Goal: Ask a question

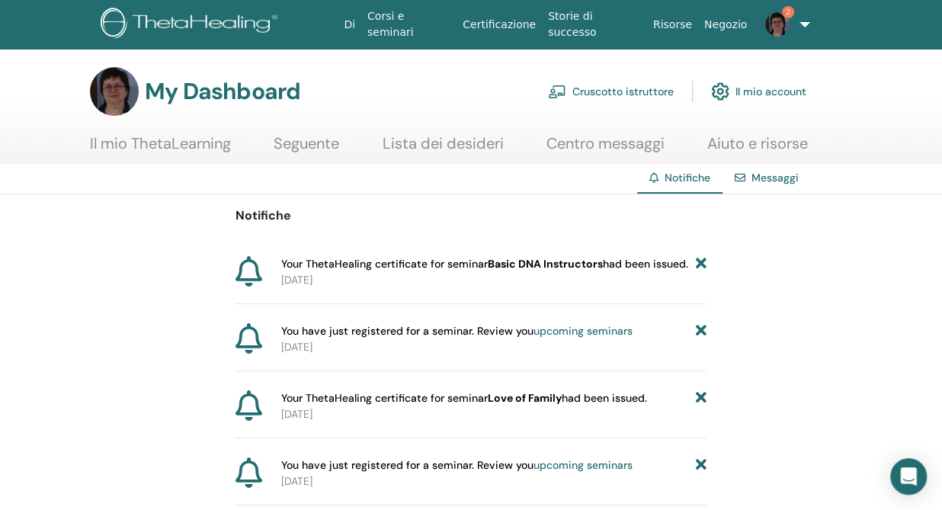
drag, startPoint x: 1084, startPoint y: 5, endPoint x: 123, endPoint y: 300, distance: 1005.3
click at [123, 300] on div "Notifiche Your ThetaHealing certificate for seminar Basic DNA Instructors had b…" at bounding box center [471, 483] width 942 height 579
click at [612, 146] on link "Centro messaggi" at bounding box center [605, 149] width 118 height 30
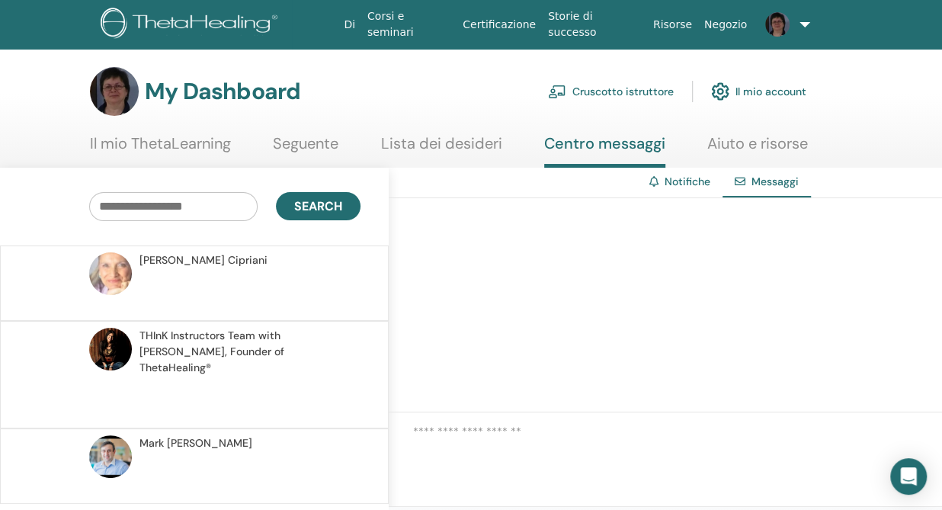
click at [678, 184] on link "Notifiche" at bounding box center [688, 182] width 46 height 14
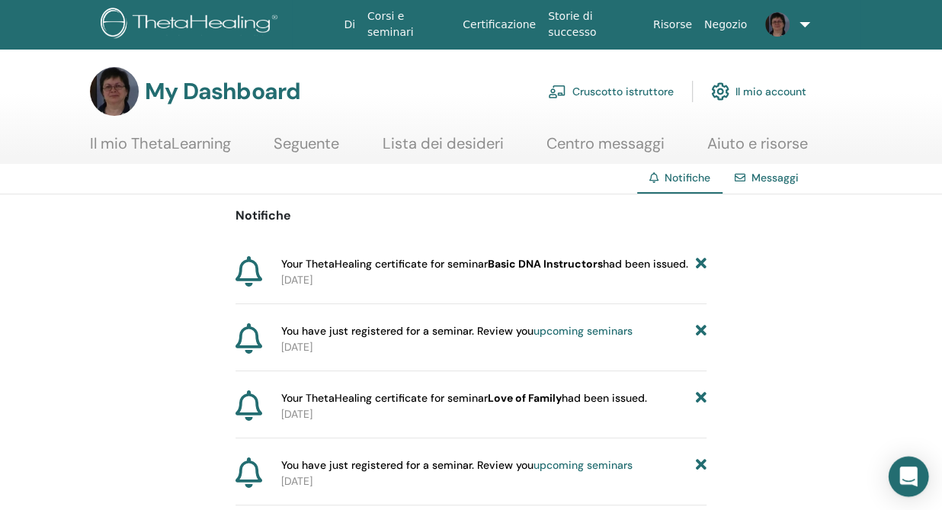
click at [906, 472] on icon "Open Intercom Messenger" at bounding box center [908, 476] width 18 height 20
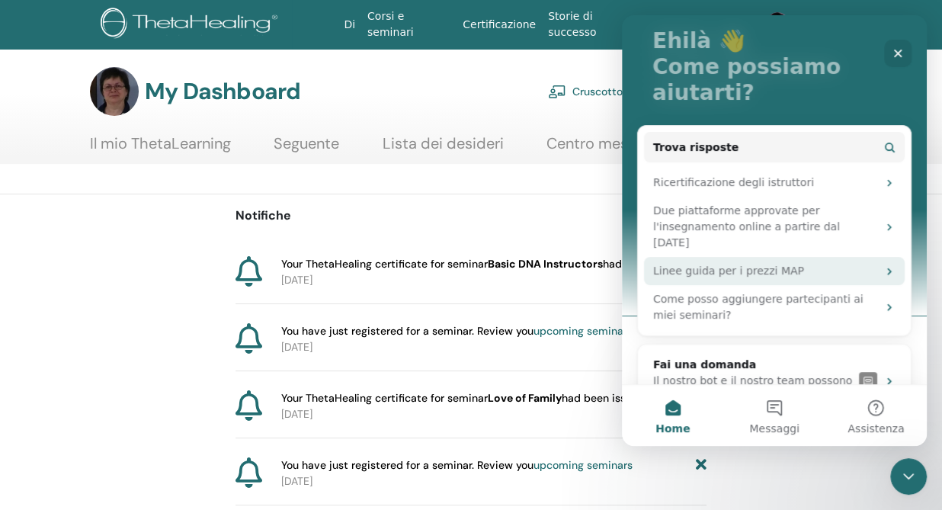
scroll to position [119, 0]
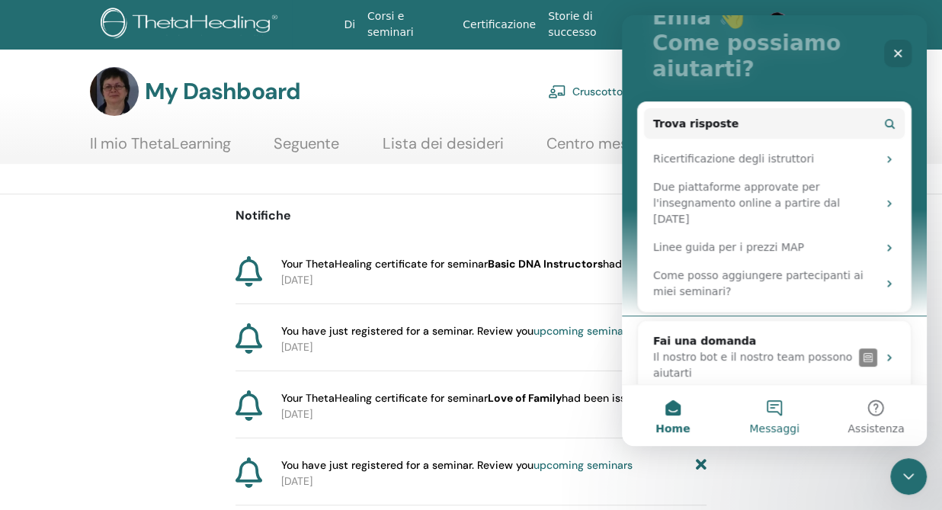
click at [772, 401] on button "Messaggi" at bounding box center [773, 415] width 101 height 61
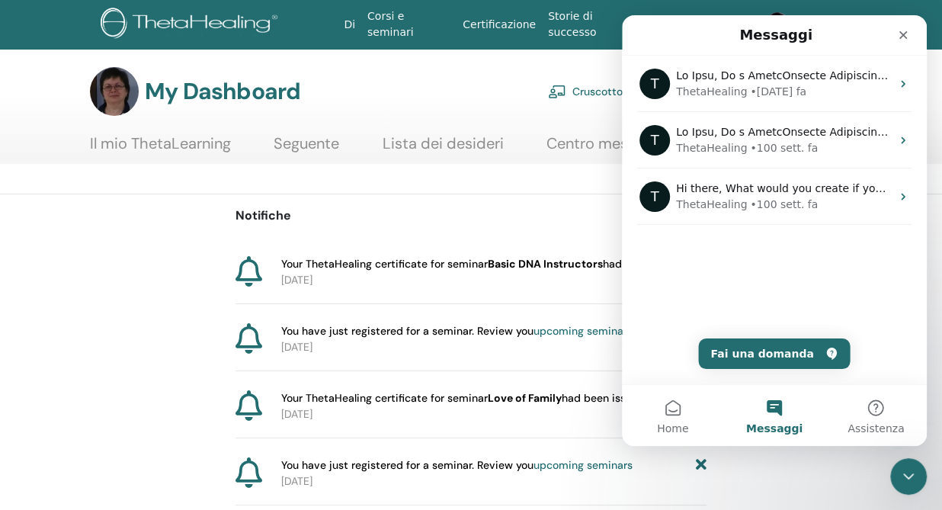
click at [776, 411] on button "Messaggi" at bounding box center [773, 415] width 101 height 61
click at [753, 350] on button "Fai una domanda" at bounding box center [774, 353] width 152 height 30
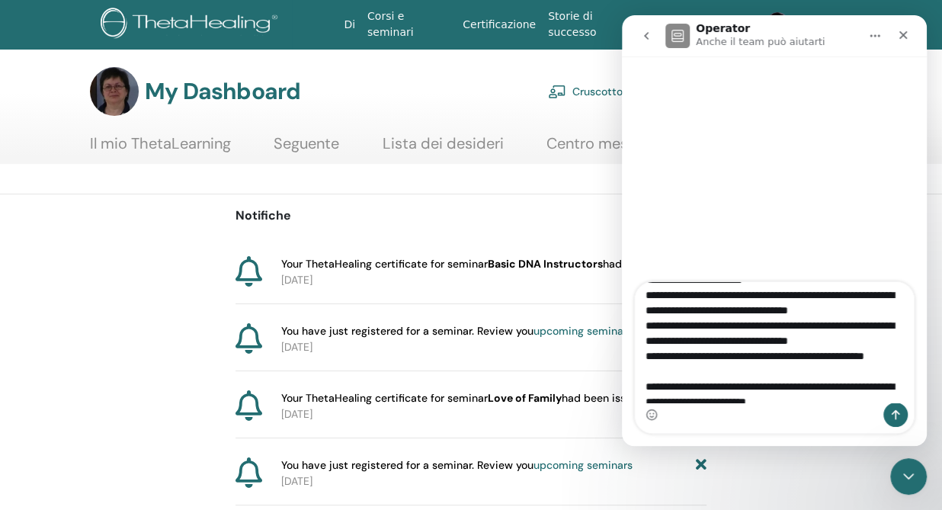
scroll to position [191, 0]
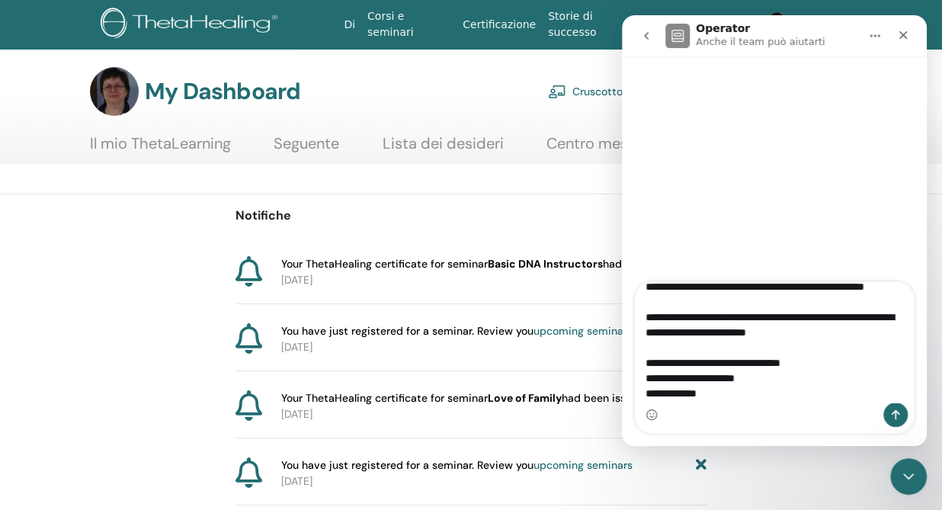
type textarea "**********"
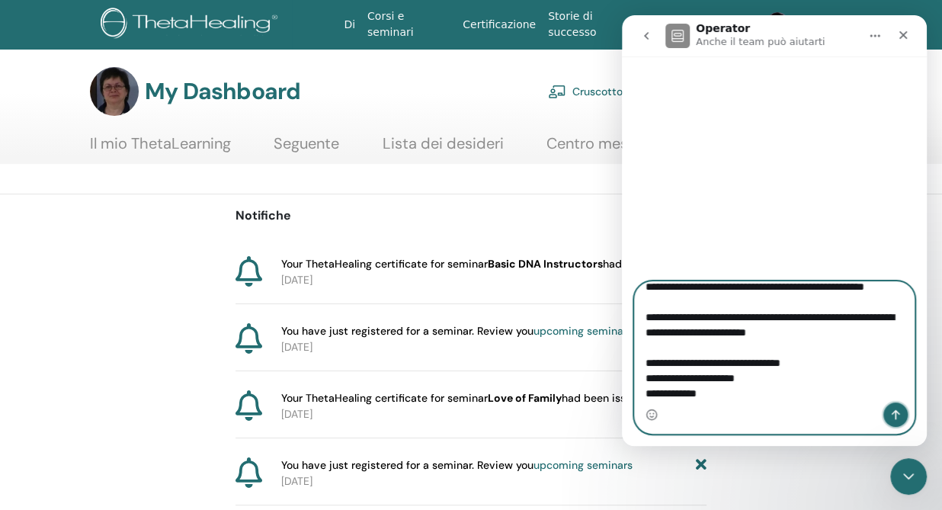
click at [894, 412] on icon "Invia un messaggio…" at bounding box center [896, 415] width 8 height 10
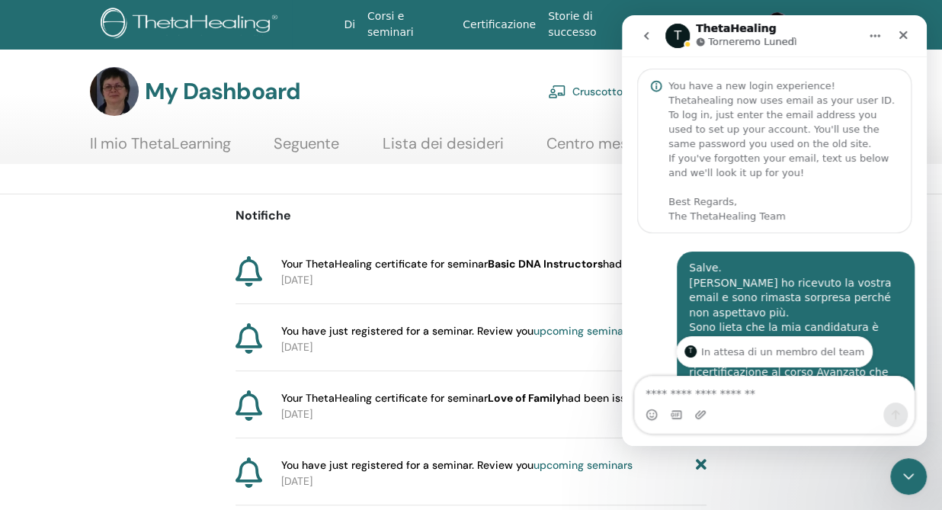
scroll to position [280, 0]
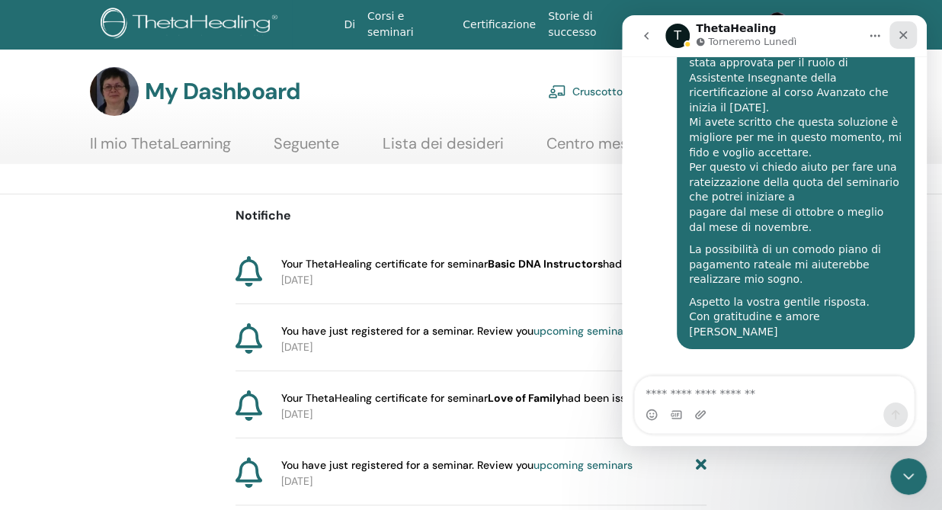
click at [905, 31] on icon "Chiudi" at bounding box center [903, 35] width 8 height 8
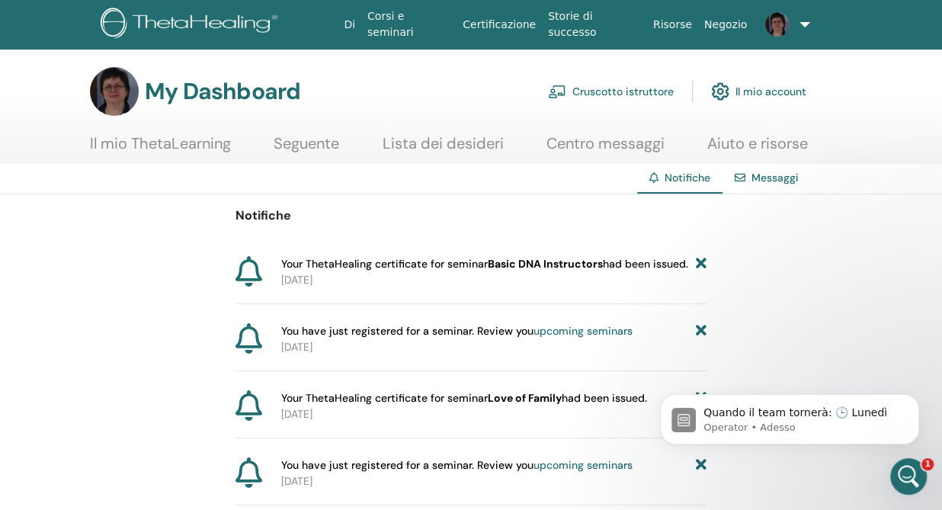
scroll to position [0, 0]
click at [915, 473] on icon "Apri il messenger Intercom" at bounding box center [908, 476] width 25 height 25
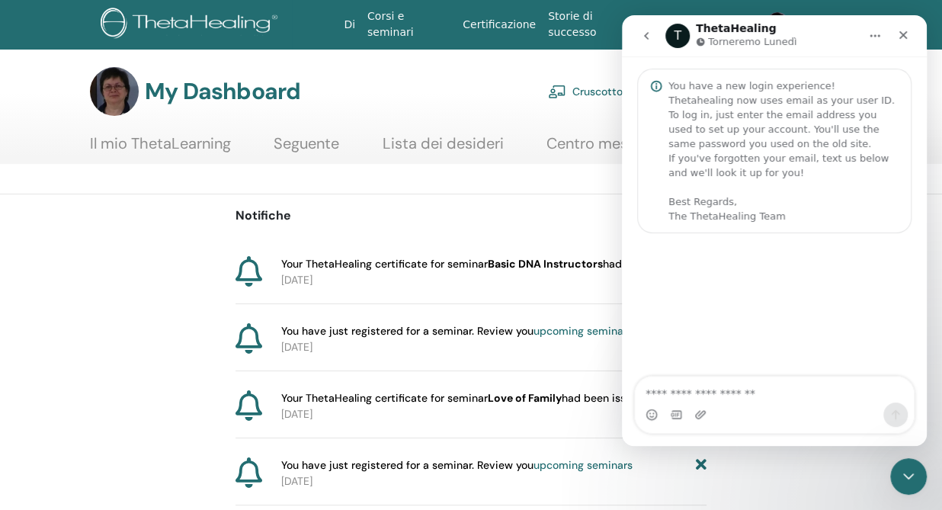
scroll to position [356, 0]
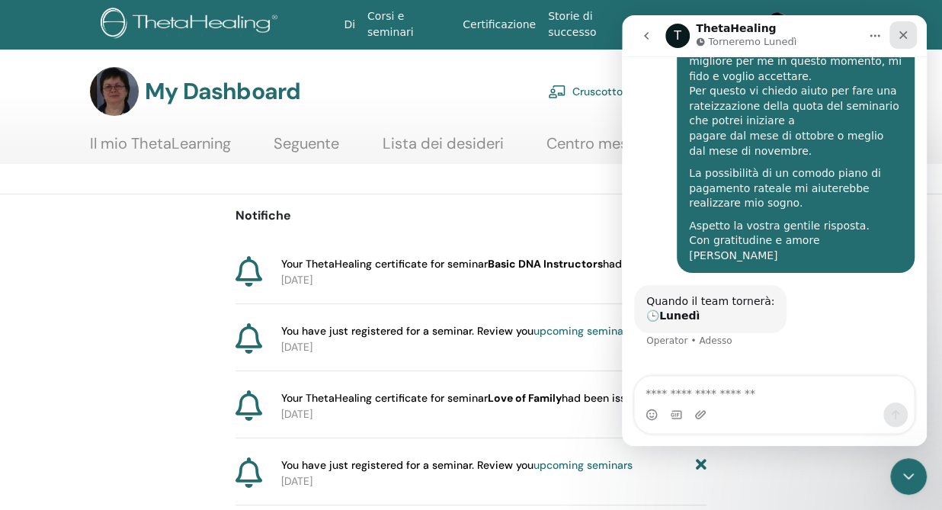
click at [909, 36] on icon "Chiudi" at bounding box center [903, 35] width 12 height 12
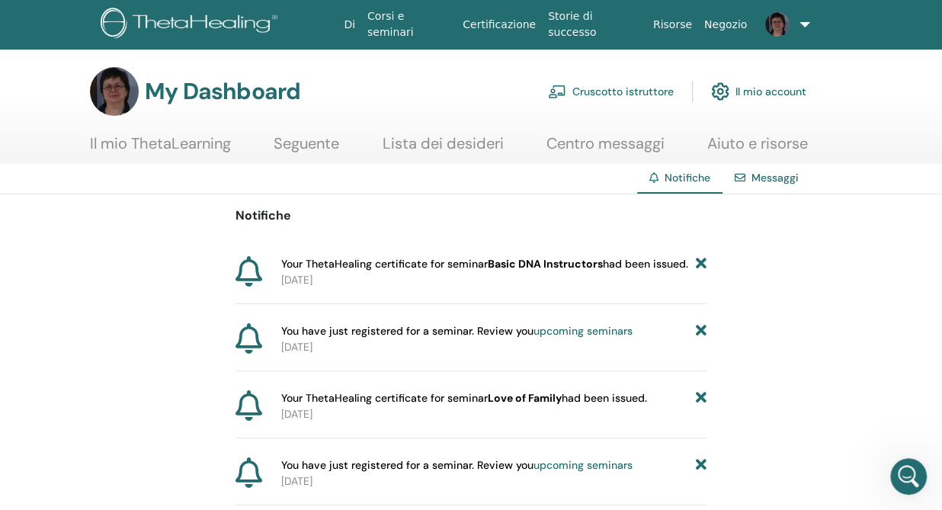
click at [768, 87] on link "Il mio account" at bounding box center [758, 92] width 95 height 34
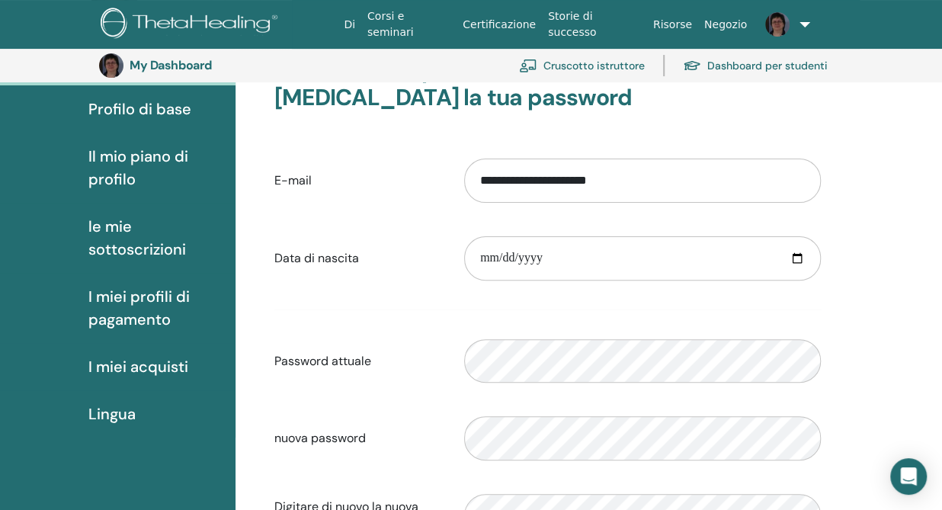
scroll to position [129, 0]
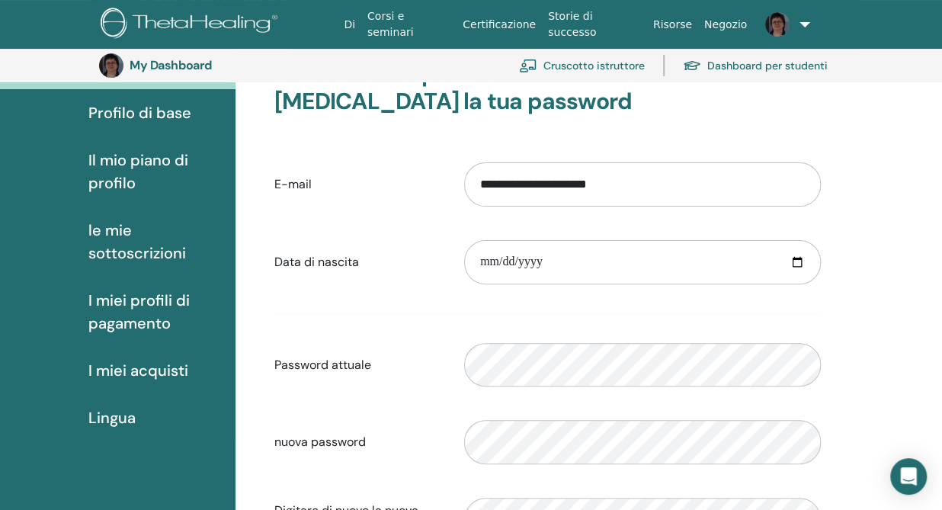
click at [116, 421] on span "Lingua" at bounding box center [111, 417] width 47 height 23
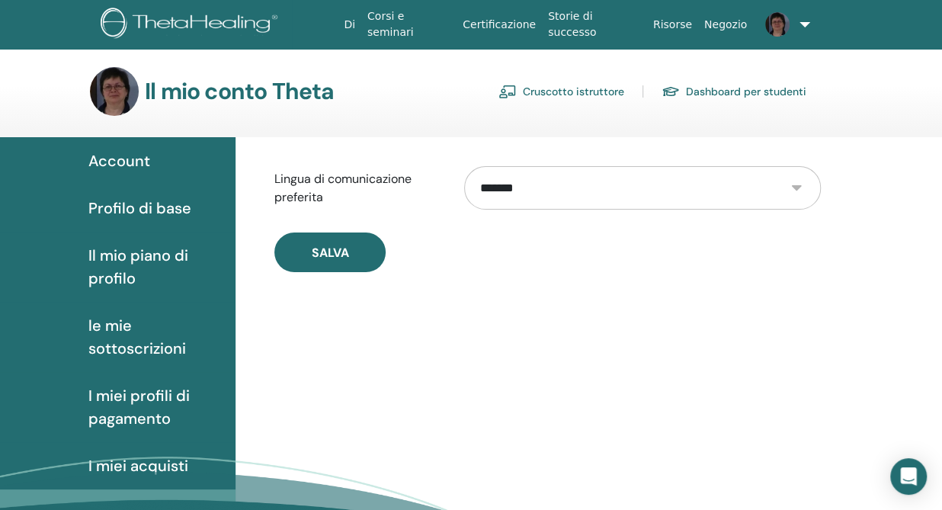
click at [799, 194] on select "**********" at bounding box center [642, 187] width 357 height 43
click at [464, 166] on select "**********" at bounding box center [642, 187] width 357 height 43
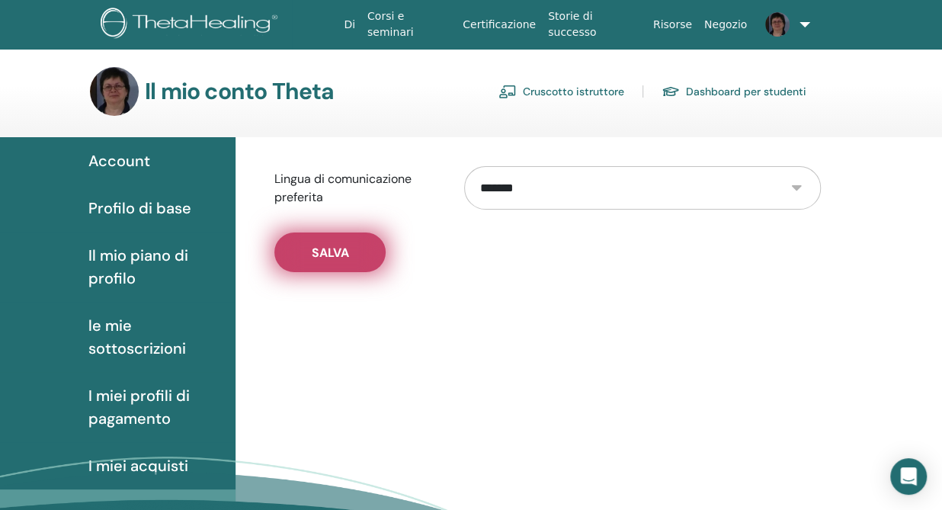
click at [319, 251] on span "Salva" at bounding box center [330, 253] width 37 height 16
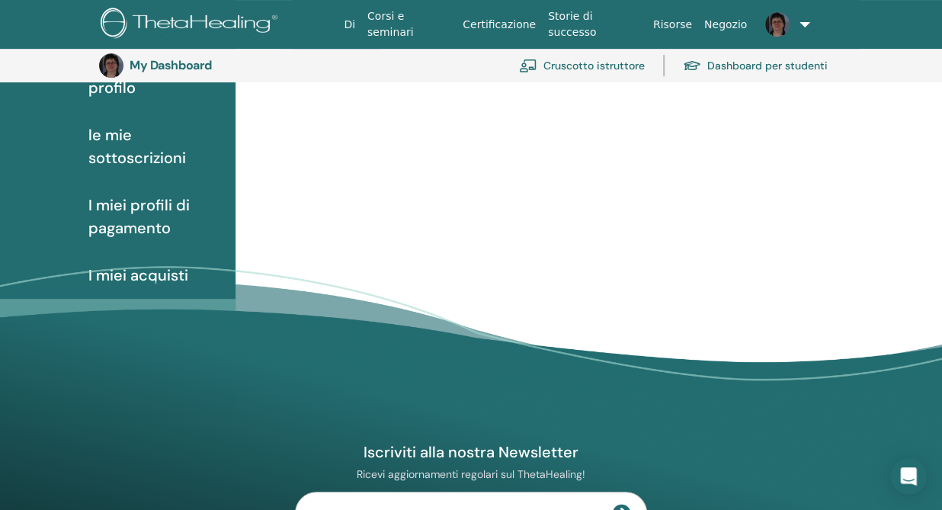
scroll to position [129, 0]
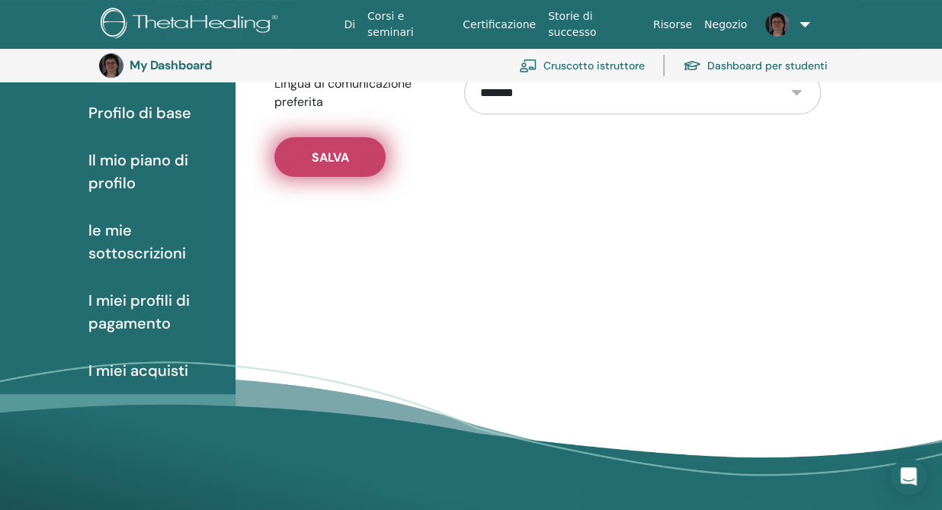
click at [328, 160] on span "Salva" at bounding box center [330, 157] width 37 height 16
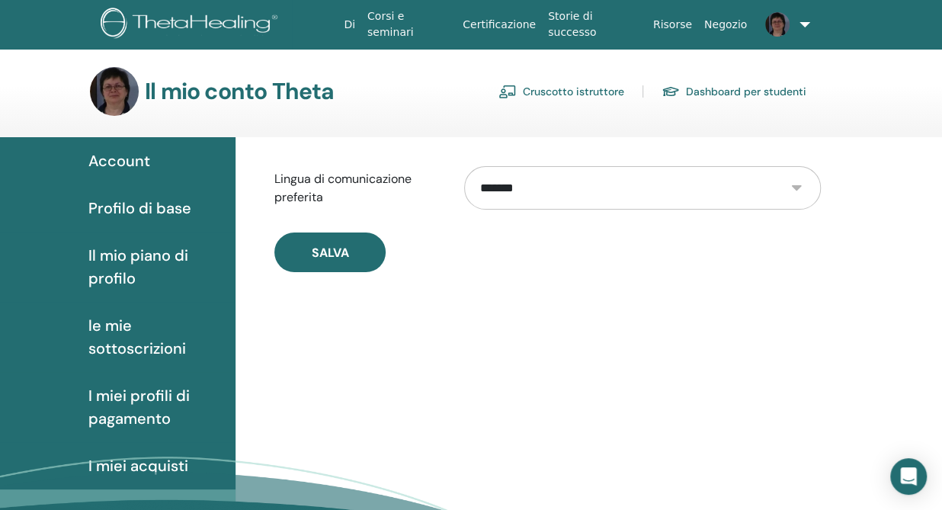
click at [126, 396] on span "I miei profili di pagamento" at bounding box center [155, 407] width 135 height 46
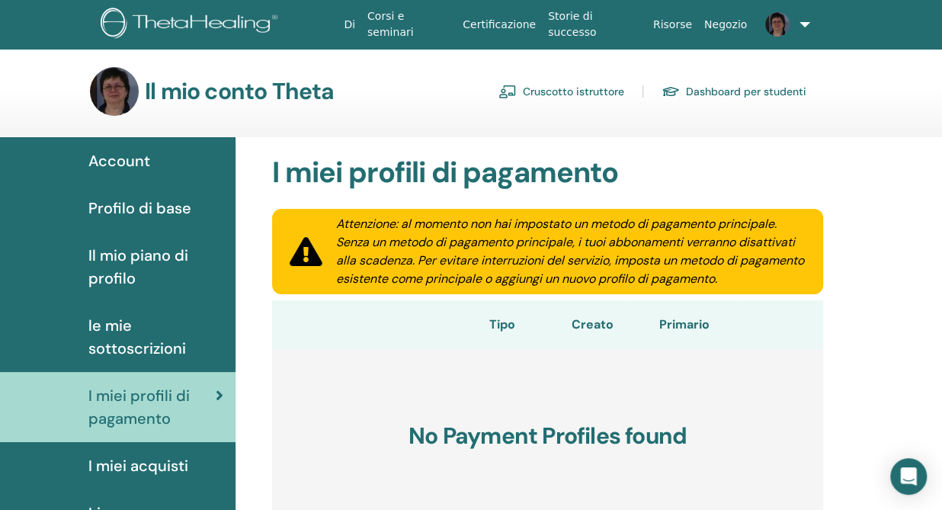
click at [127, 350] on span "le mie sottoscrizioni" at bounding box center [155, 337] width 135 height 46
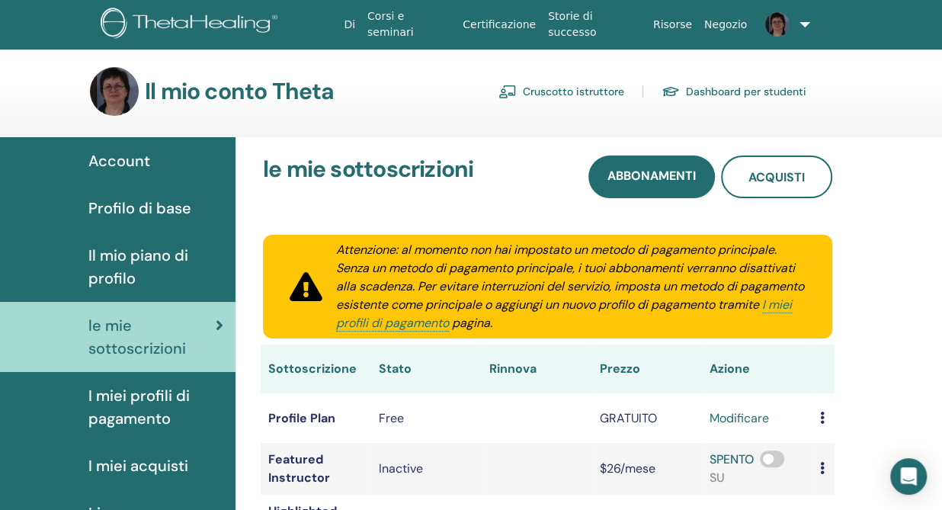
click at [136, 267] on span "Il mio piano di profilo" at bounding box center [155, 267] width 135 height 46
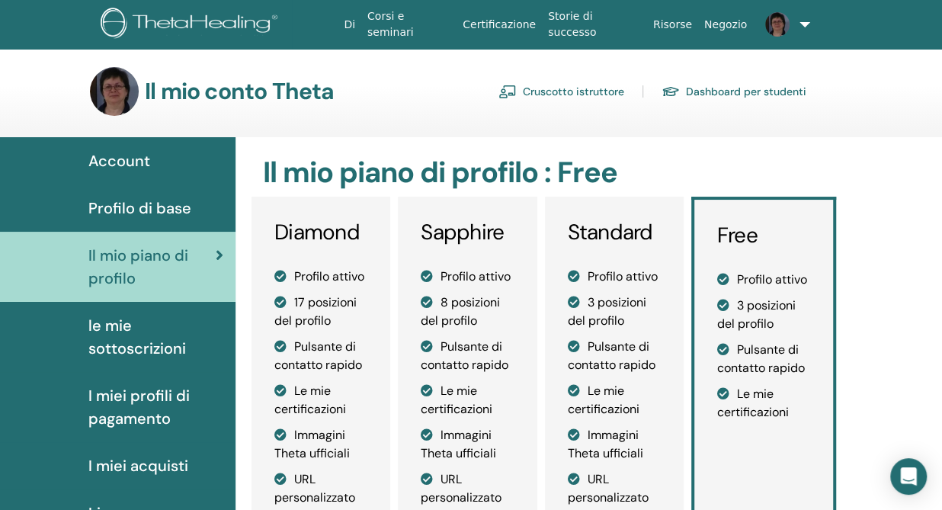
click at [141, 203] on span "Profilo di base" at bounding box center [139, 208] width 103 height 23
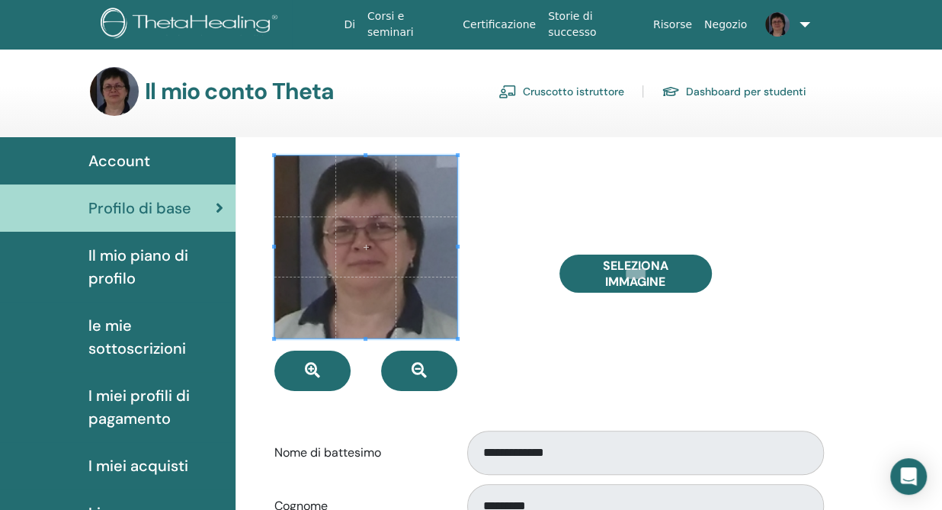
click at [571, 85] on link "Cruscotto istruttore" at bounding box center [561, 91] width 126 height 24
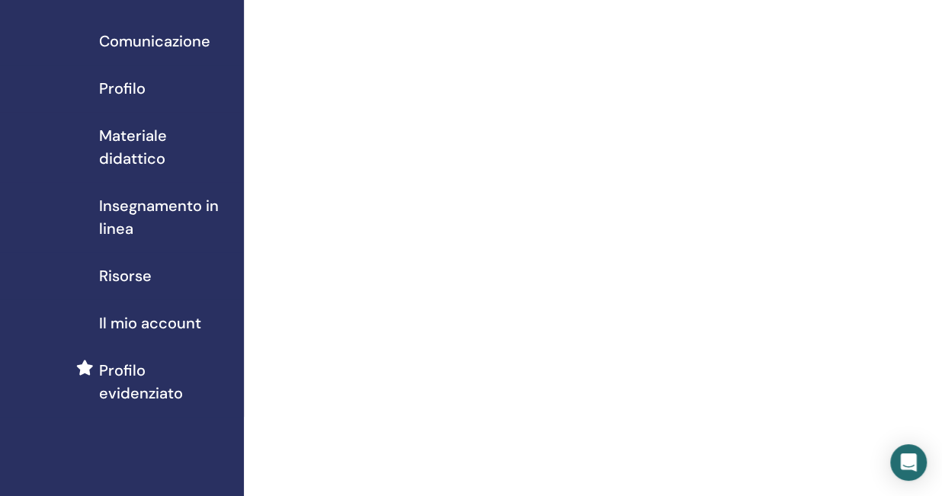
scroll to position [95, 0]
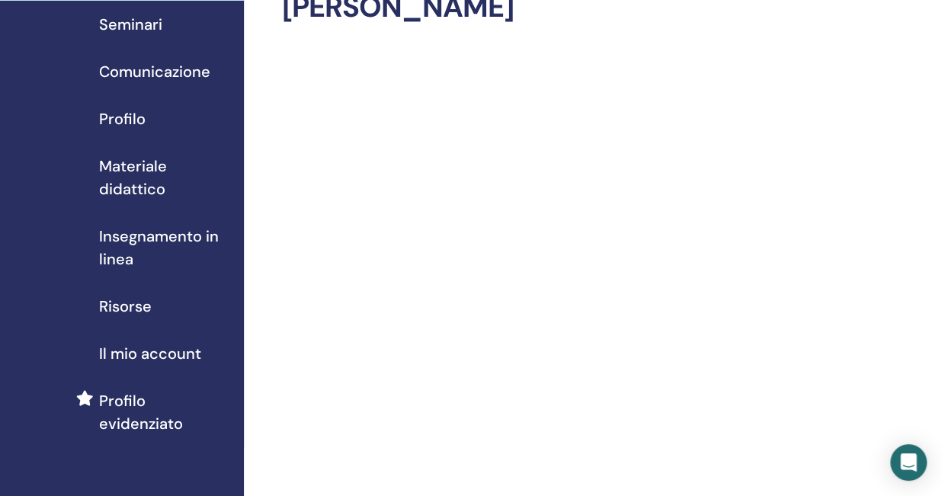
click at [179, 349] on span "Il mio account" at bounding box center [150, 353] width 102 height 23
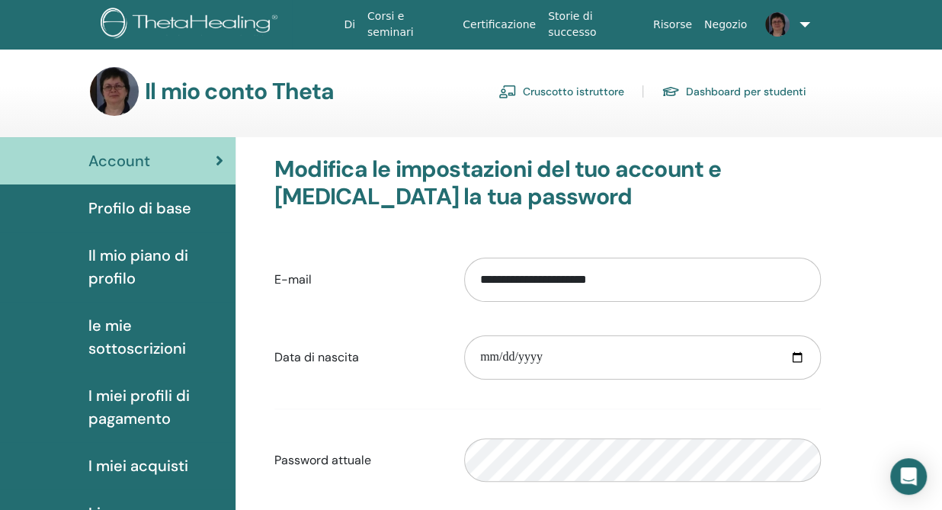
click at [572, 91] on link "Cruscotto istruttore" at bounding box center [561, 91] width 126 height 24
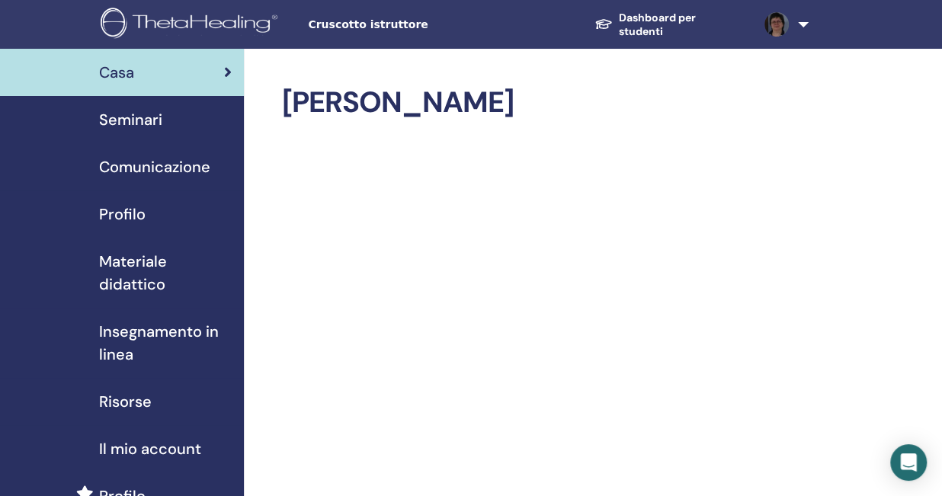
click at [131, 213] on span "Profilo" at bounding box center [122, 214] width 46 height 23
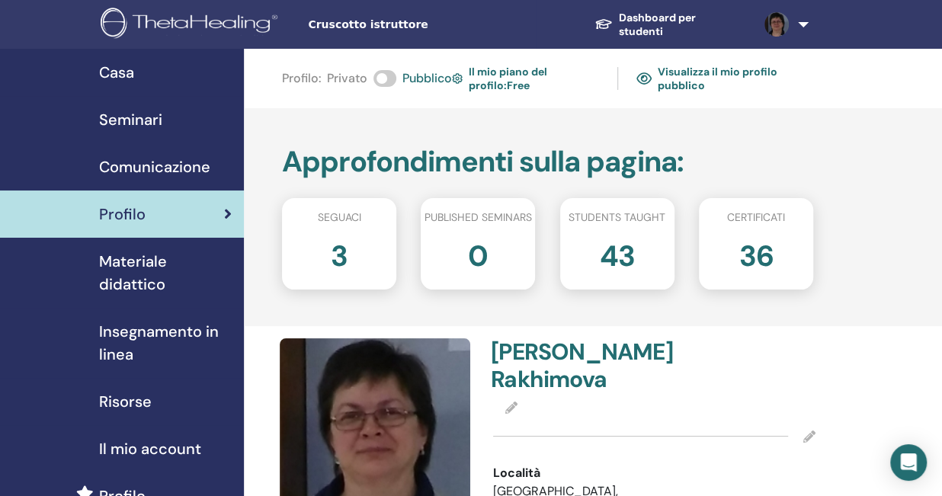
click at [126, 173] on span "Comunicazione" at bounding box center [154, 166] width 111 height 23
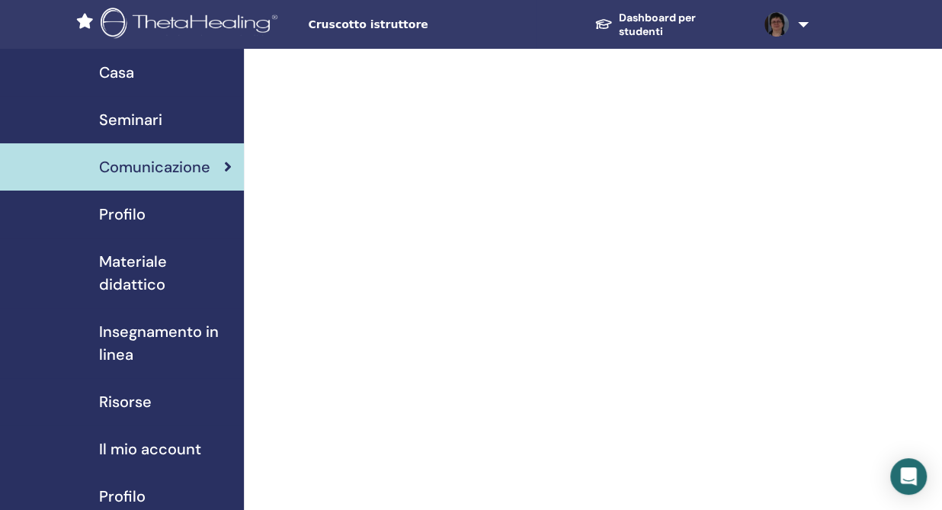
click at [113, 69] on span "Casa" at bounding box center [116, 72] width 35 height 23
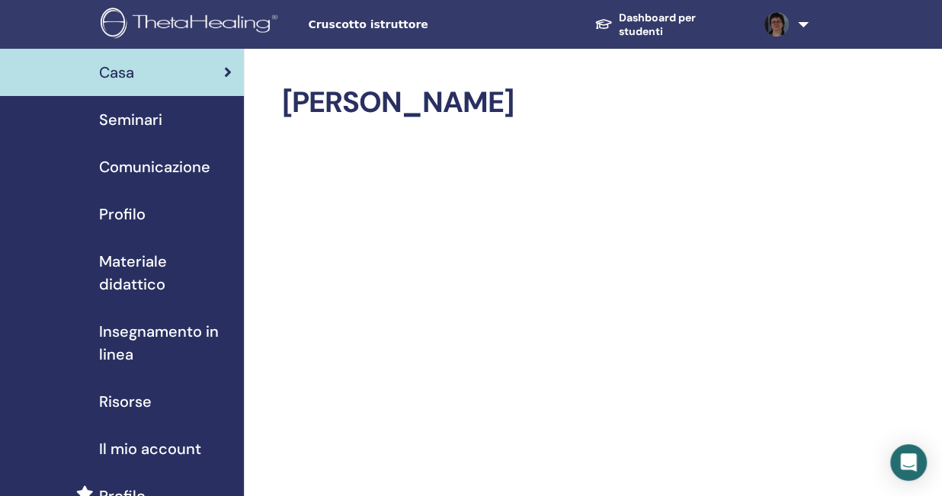
click at [141, 120] on span "Seminari" at bounding box center [130, 119] width 63 height 23
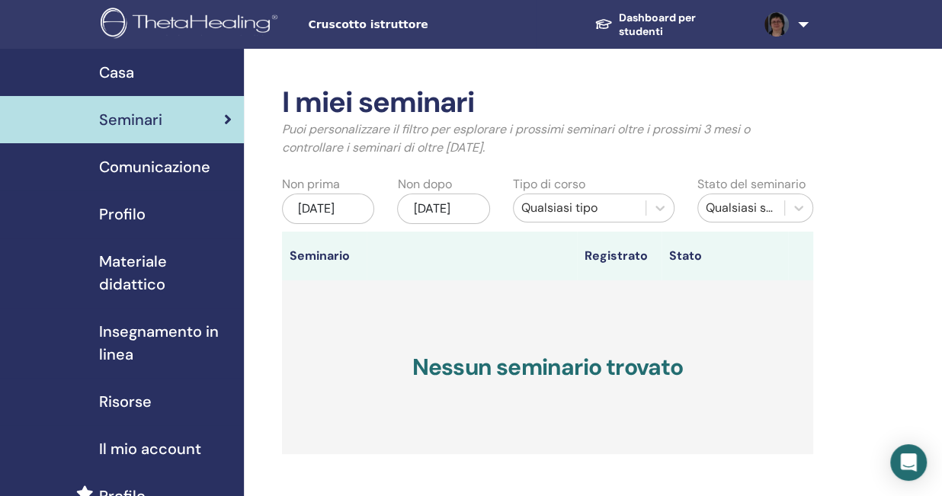
click at [141, 164] on span "Comunicazione" at bounding box center [154, 166] width 111 height 23
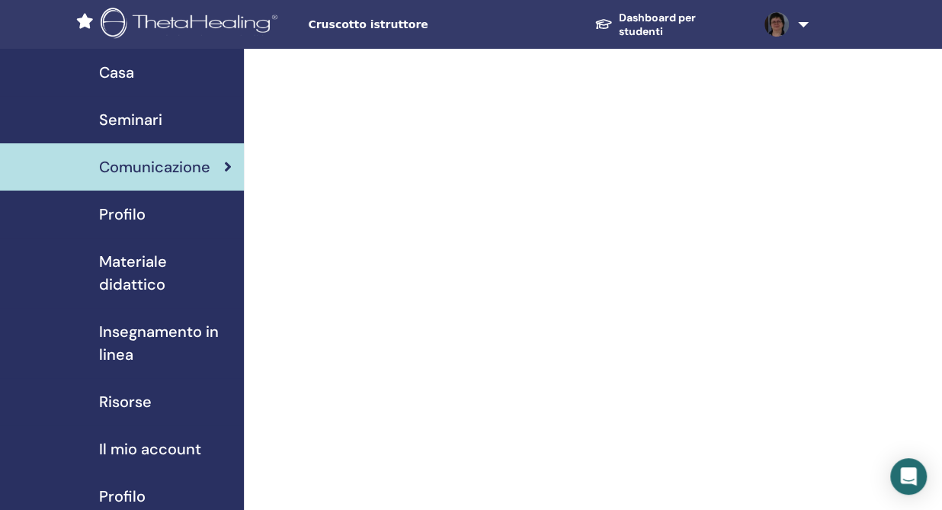
click at [133, 209] on span "Profilo" at bounding box center [122, 214] width 46 height 23
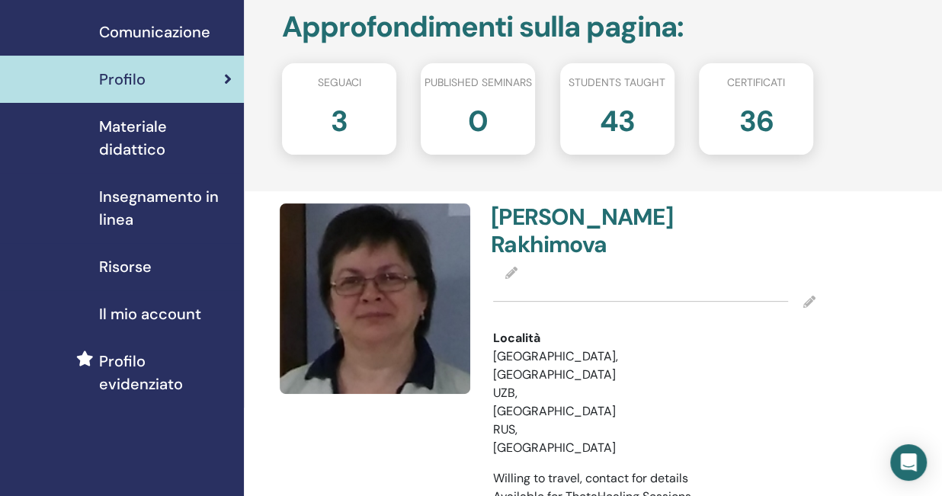
scroll to position [95, 0]
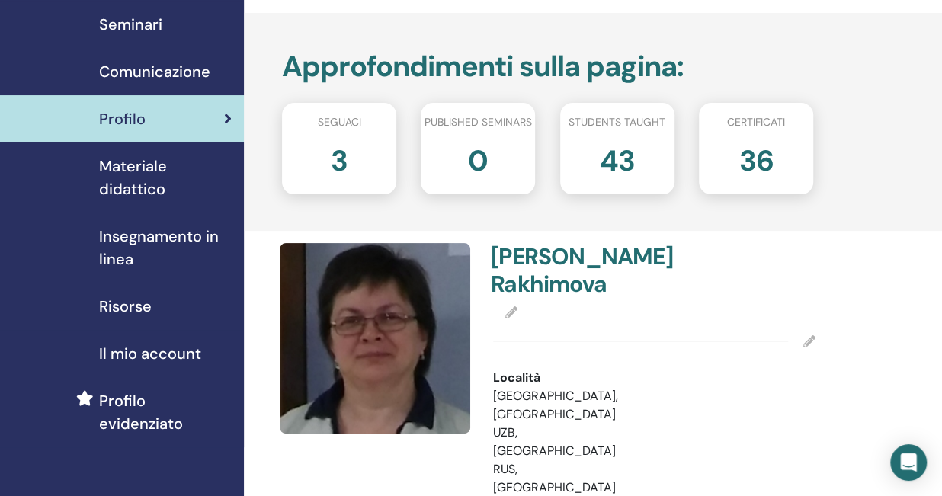
click at [130, 243] on span "Insegnamento in linea" at bounding box center [165, 248] width 133 height 46
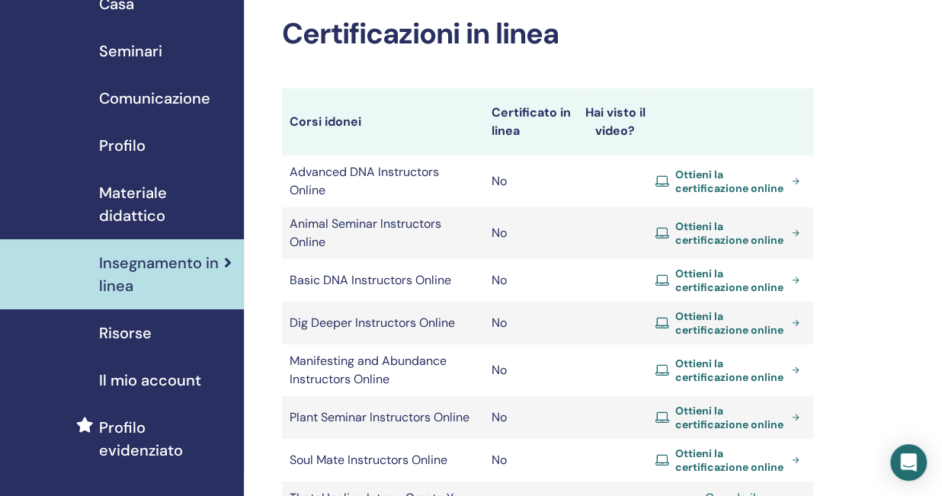
scroll to position [95, 0]
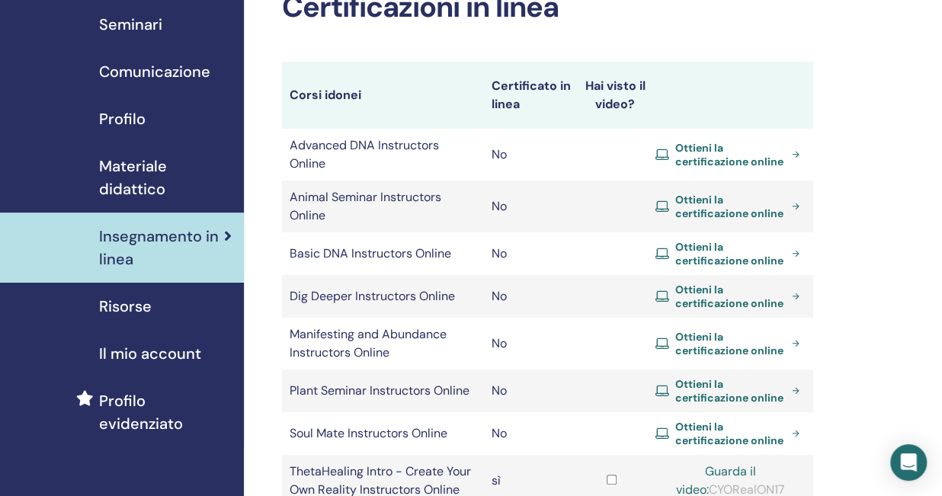
click at [139, 355] on span "Il mio account" at bounding box center [150, 353] width 102 height 23
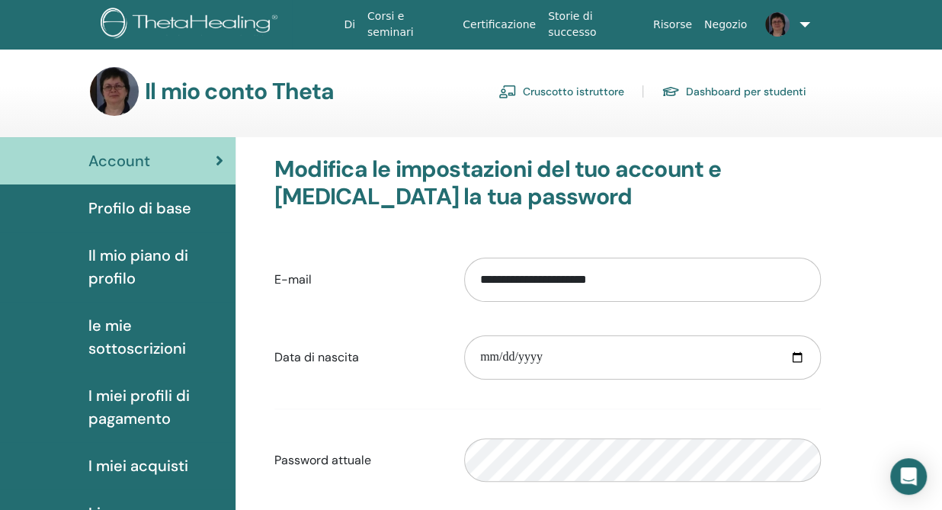
click at [594, 89] on link "Cruscotto istruttore" at bounding box center [561, 91] width 126 height 24
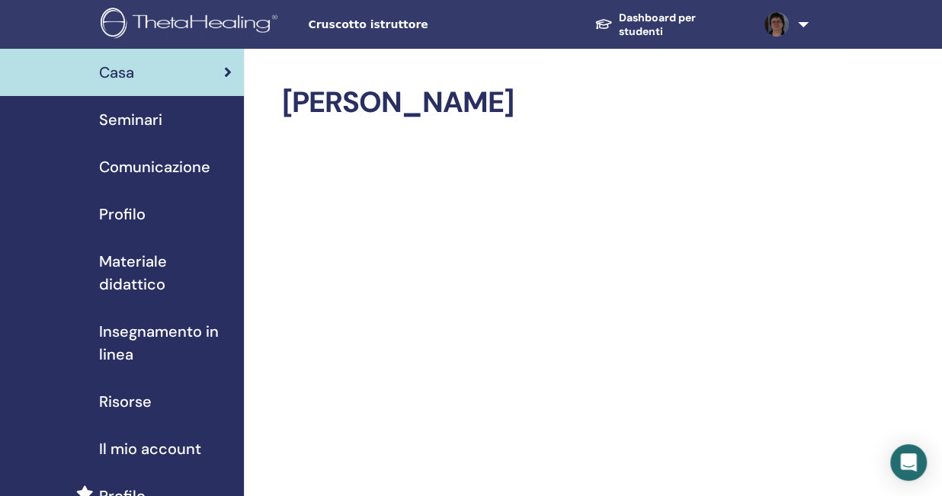
click at [646, 27] on link "Dashboard per studenti" at bounding box center [667, 25] width 170 height 42
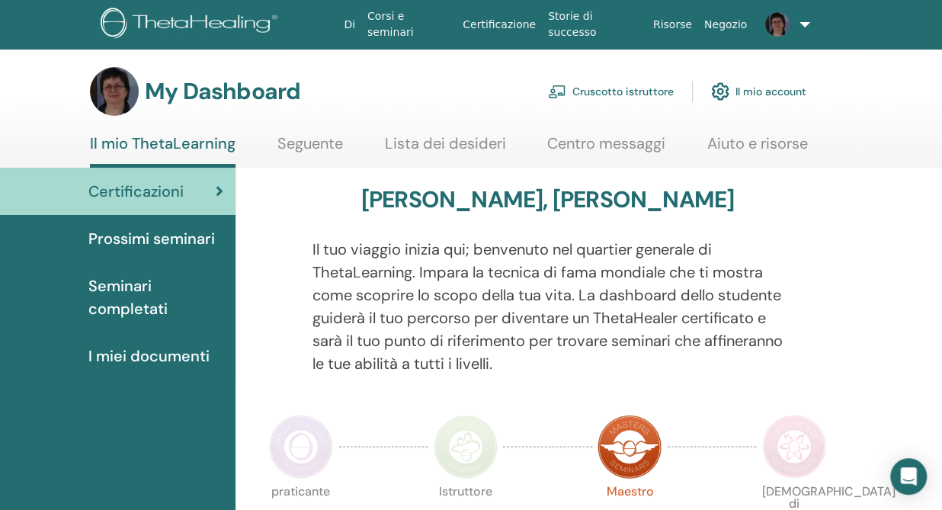
click at [310, 142] on link "Seguente" at bounding box center [310, 149] width 66 height 30
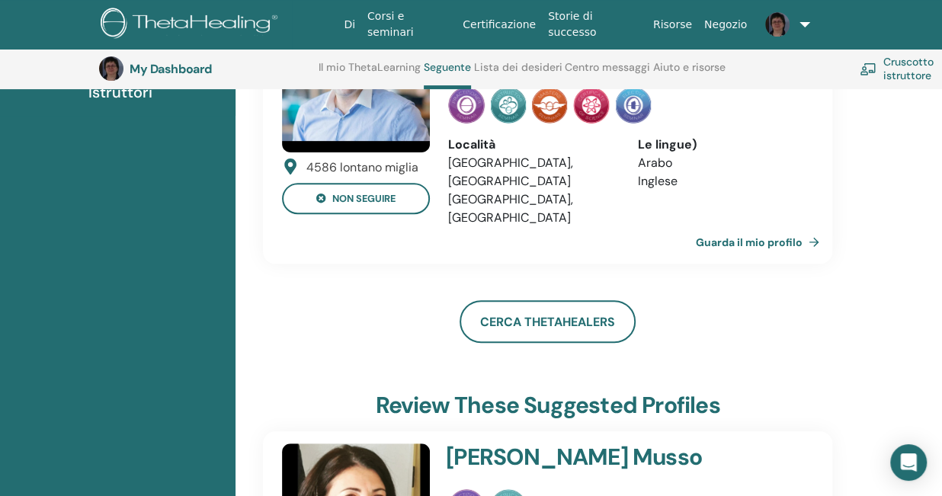
scroll to position [325, 0]
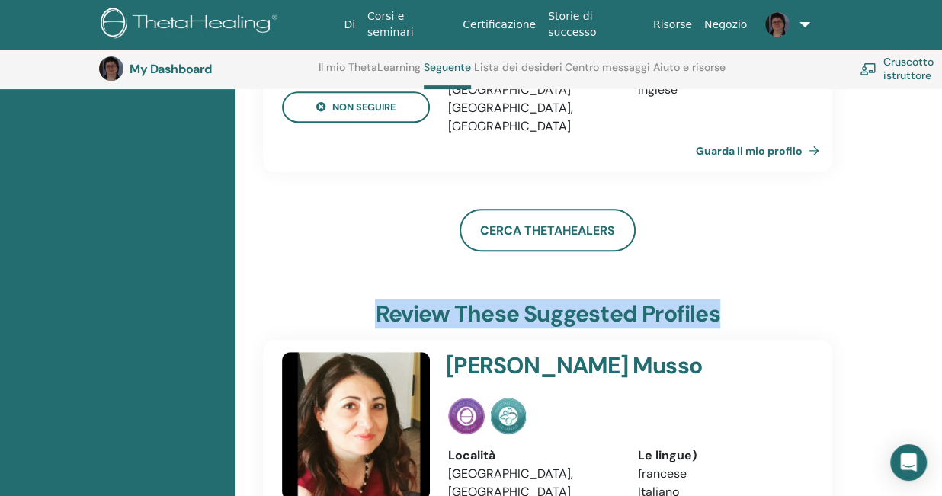
drag, startPoint x: 736, startPoint y: 274, endPoint x: 367, endPoint y: 266, distance: 369.0
click at [367, 300] on div "Review these suggested profiles" at bounding box center [547, 317] width 569 height 34
copy h3 "Review these suggested profiles"
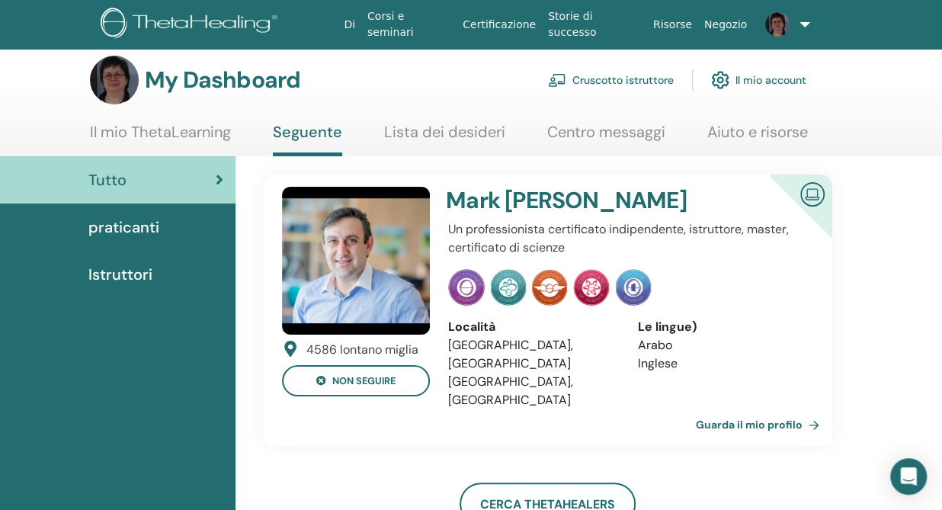
scroll to position [0, 0]
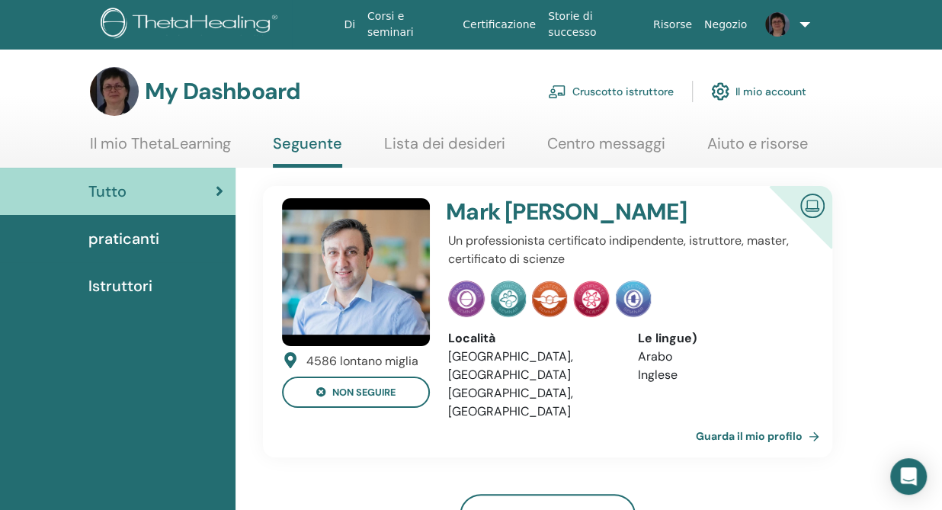
click at [130, 285] on span "Istruttori" at bounding box center [120, 285] width 64 height 23
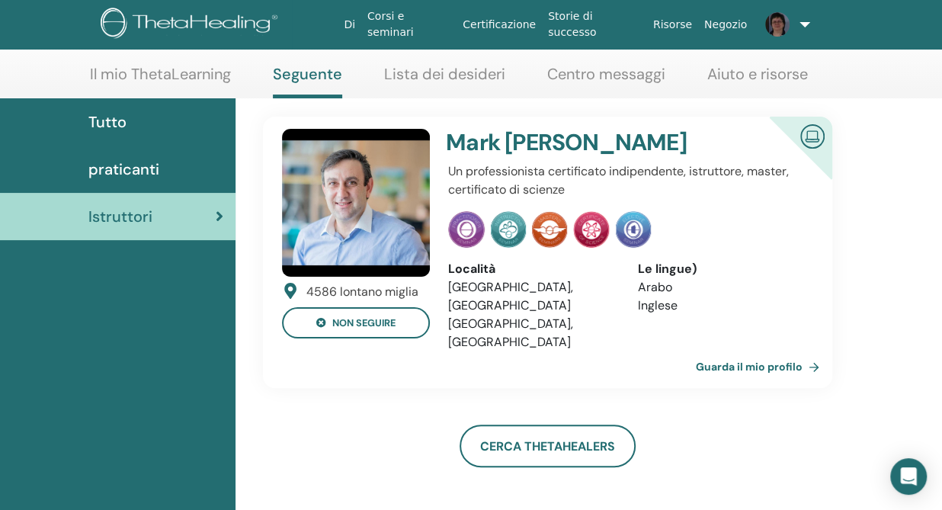
scroll to position [95, 0]
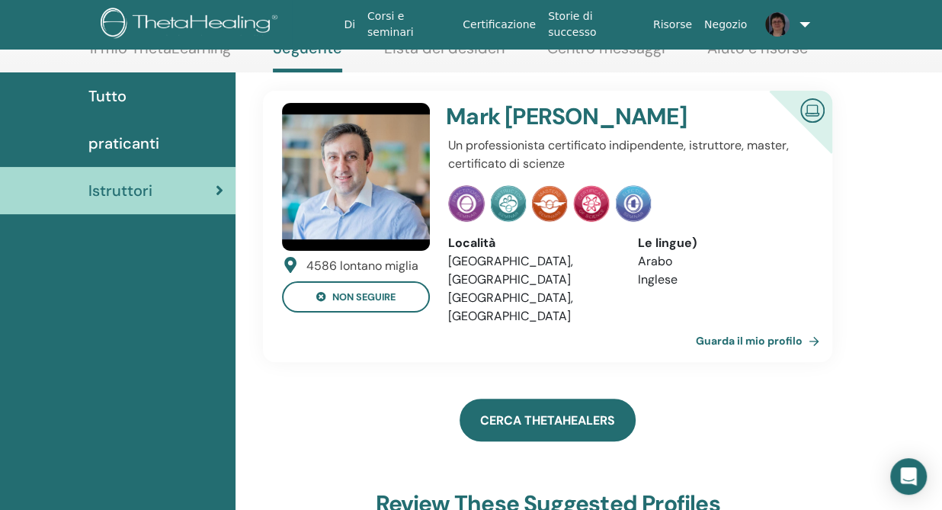
click at [518, 399] on link "Cerca ThetaHealers" at bounding box center [548, 420] width 176 height 43
